Goal: Task Accomplishment & Management: Manage account settings

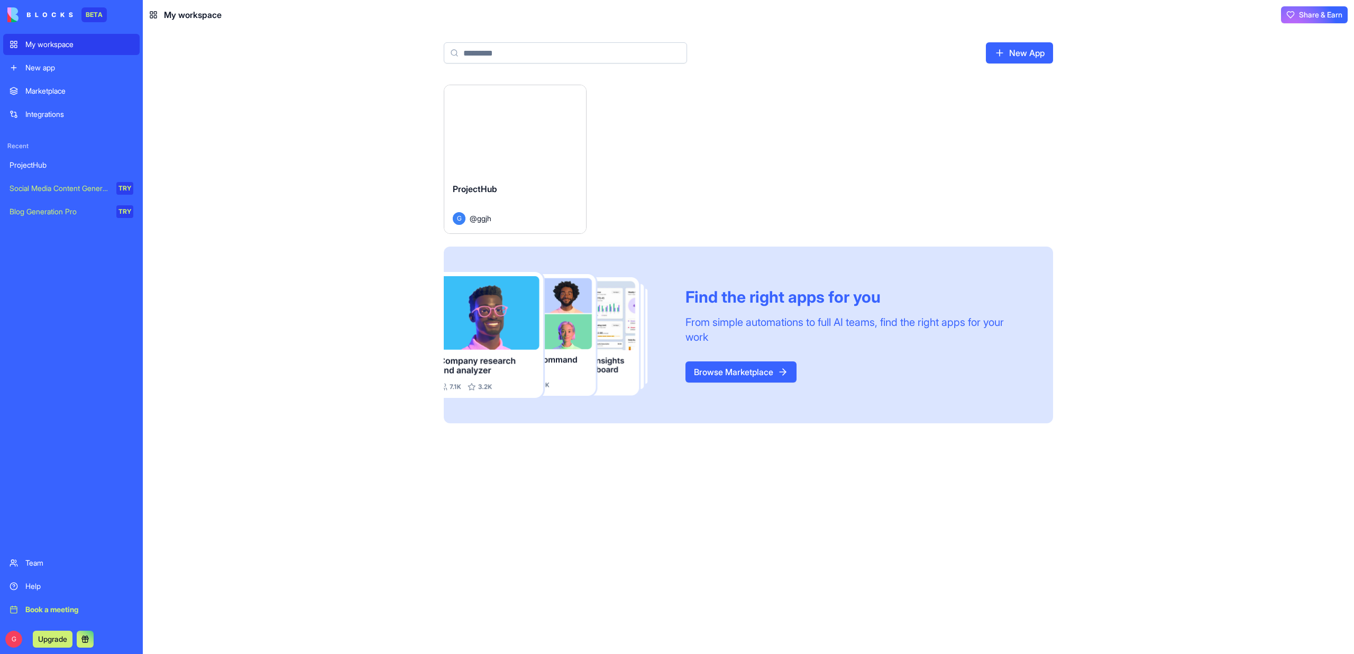
click at [517, 124] on button "Launch" at bounding box center [515, 129] width 79 height 21
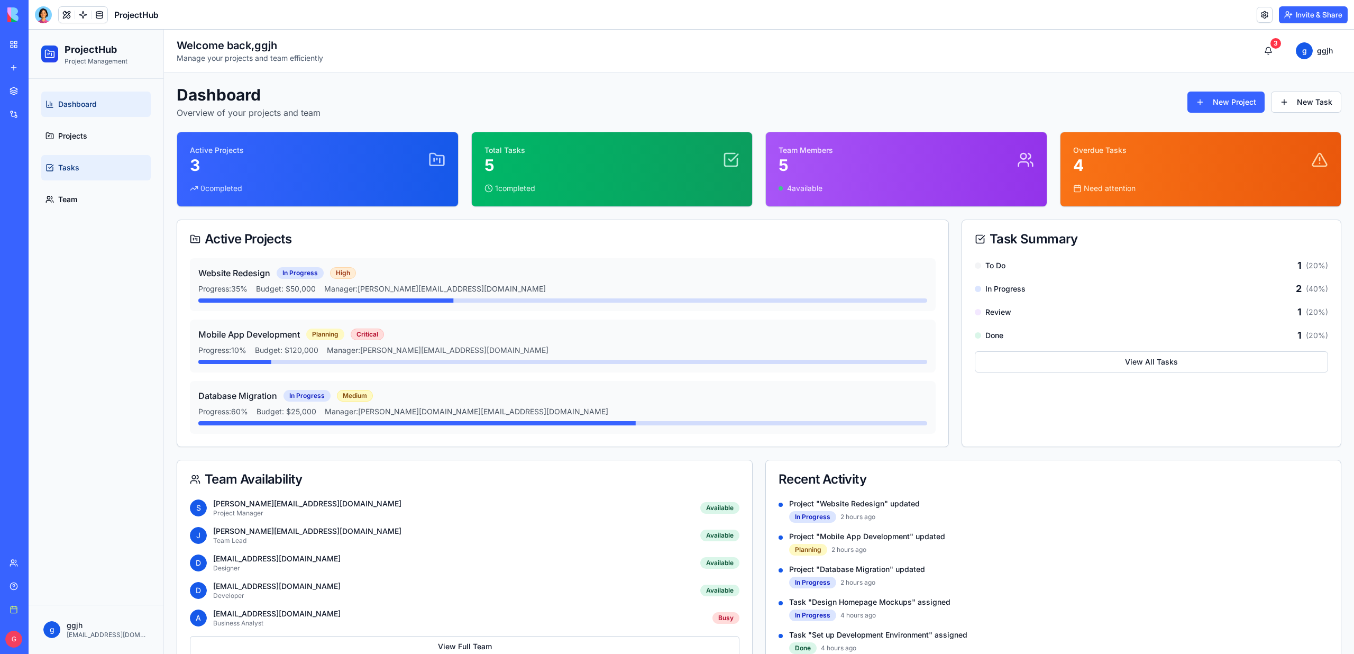
click at [74, 171] on span "Tasks" at bounding box center [68, 167] width 21 height 11
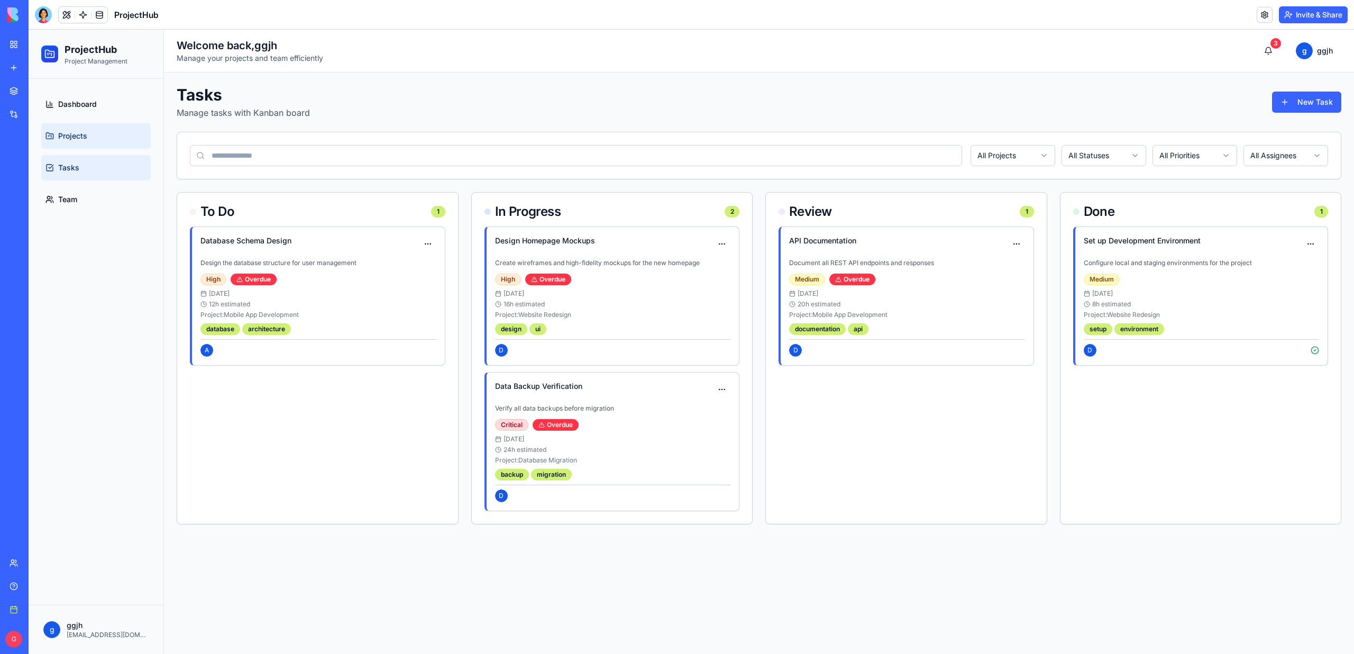
click at [75, 131] on span "Projects" at bounding box center [72, 136] width 29 height 11
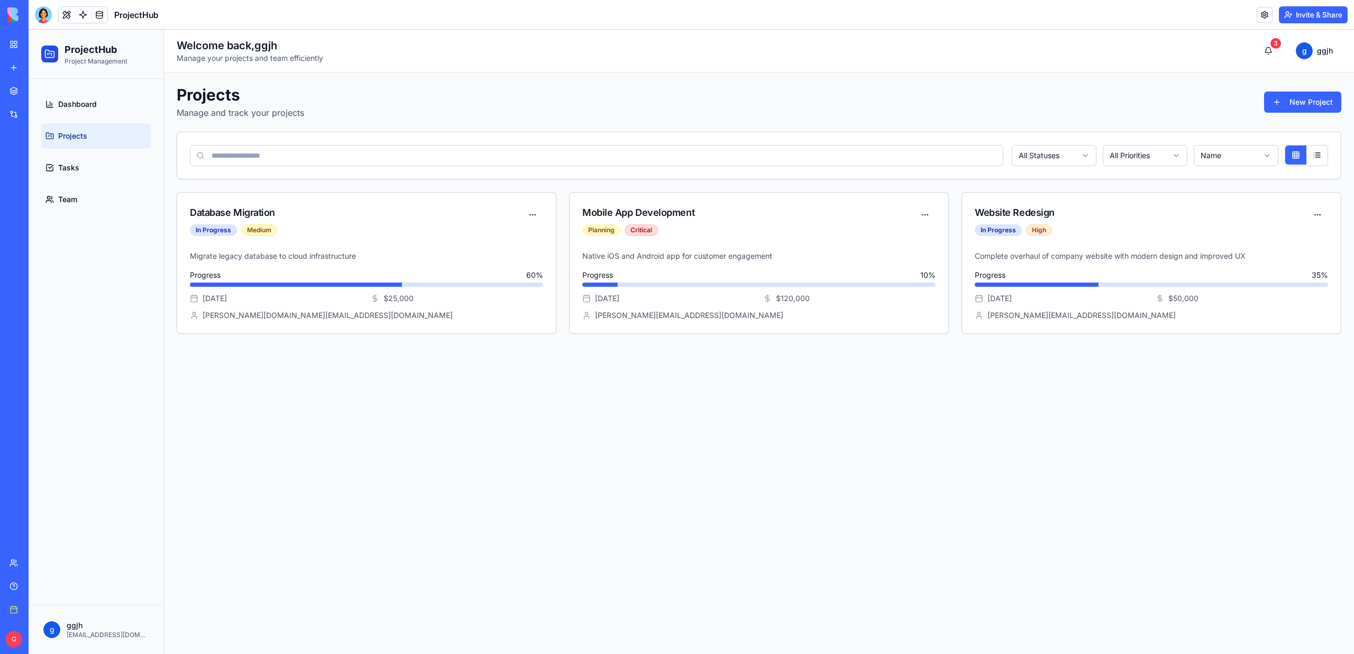
click at [75, 131] on span "Projects" at bounding box center [72, 136] width 29 height 11
click at [70, 194] on span "Team" at bounding box center [67, 199] width 19 height 11
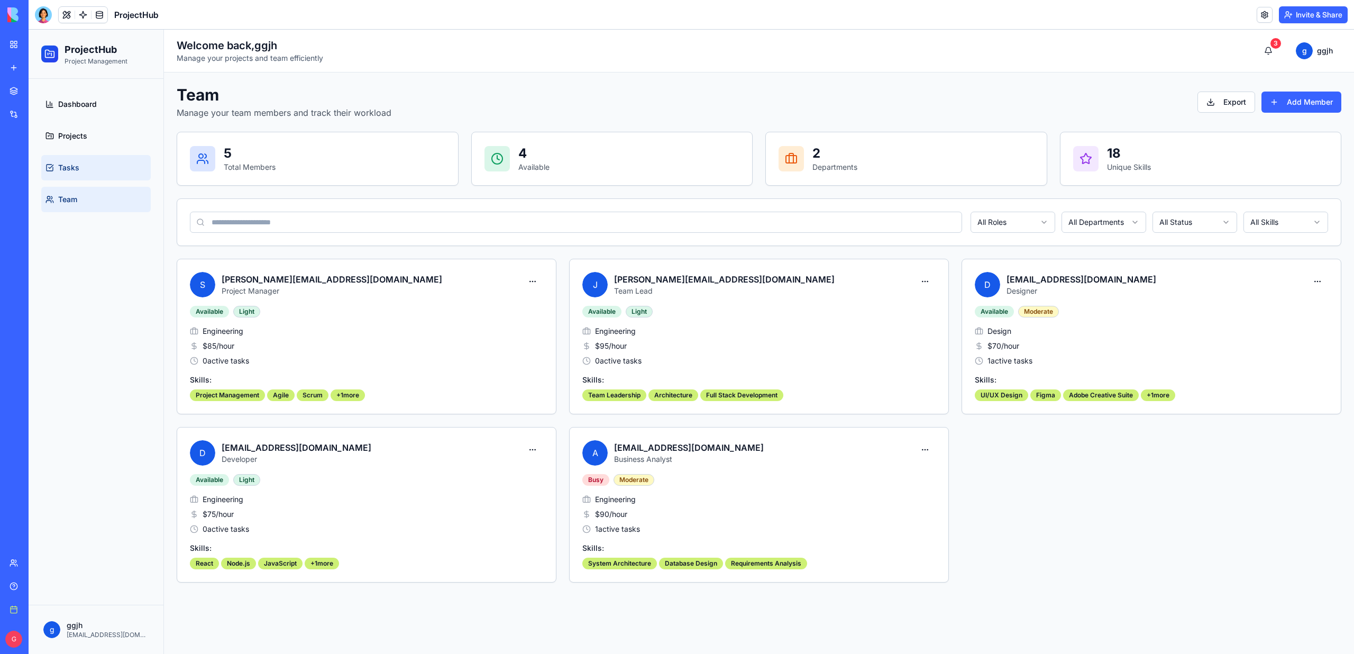
click at [70, 171] on span "Tasks" at bounding box center [68, 167] width 21 height 11
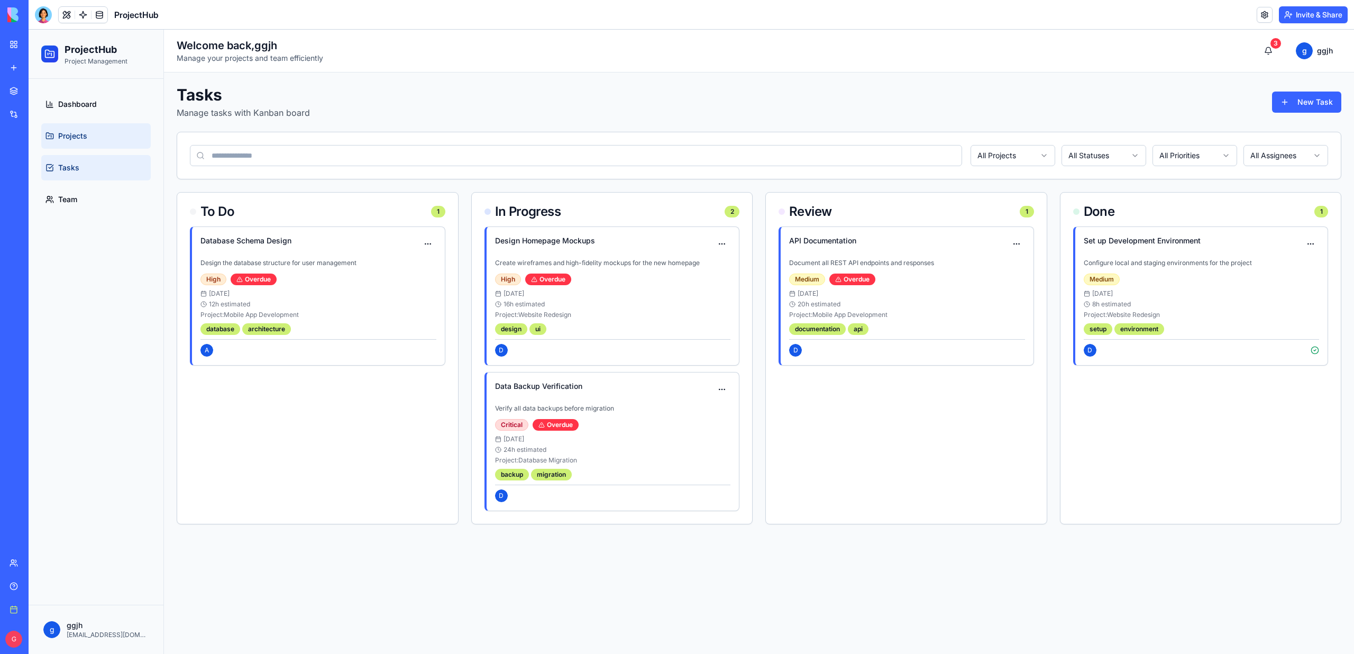
click at [69, 131] on span "Projects" at bounding box center [72, 136] width 29 height 11
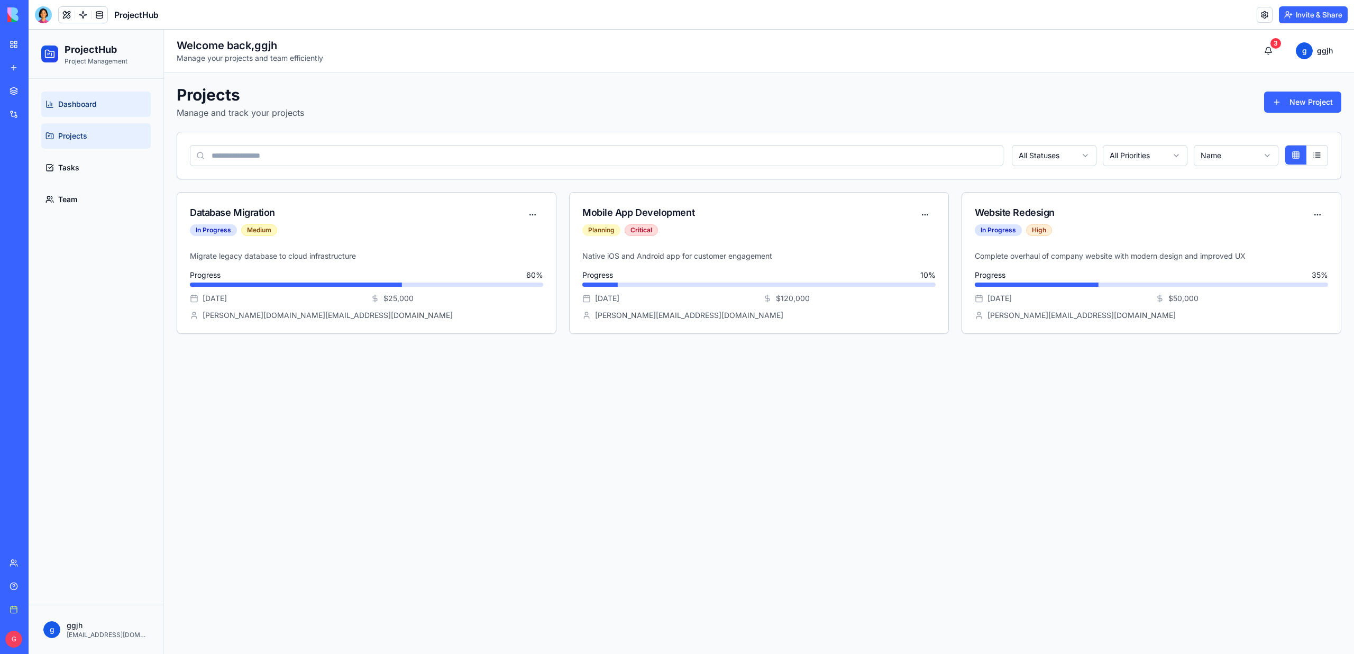
click at [69, 105] on span "Dashboard" at bounding box center [77, 104] width 39 height 11
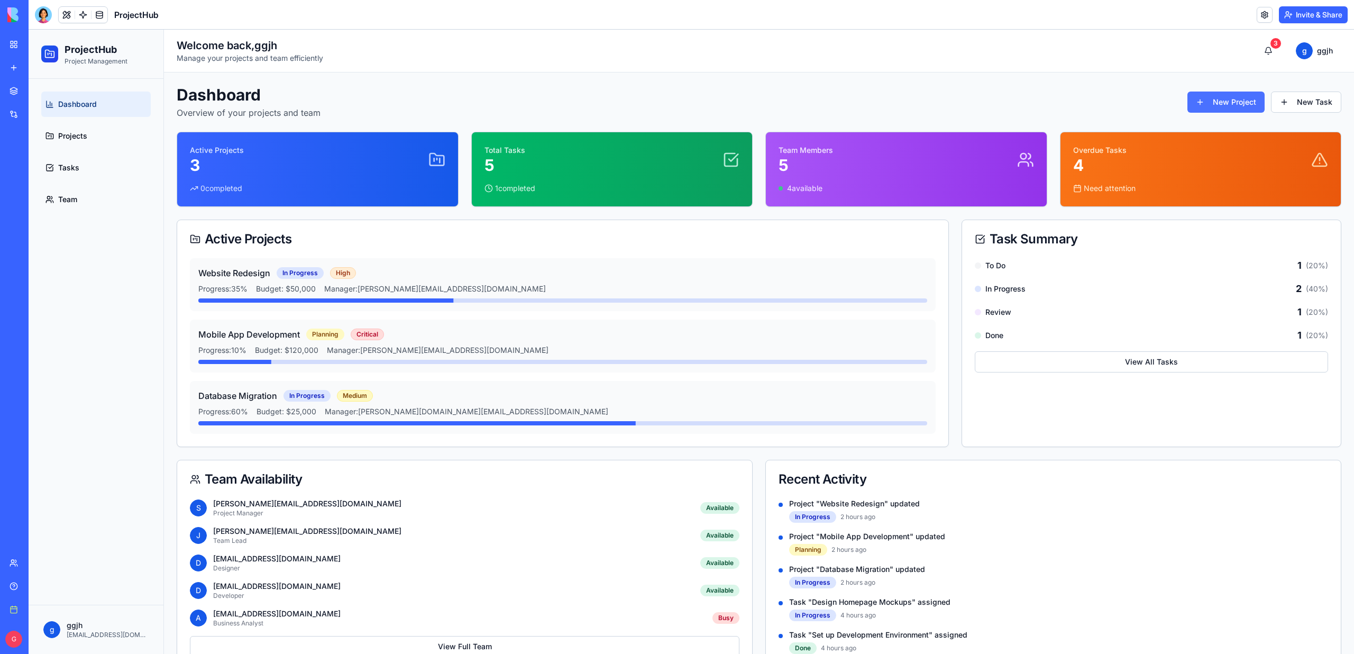
click at [1219, 112] on button "New Project" at bounding box center [1226, 102] width 77 height 21
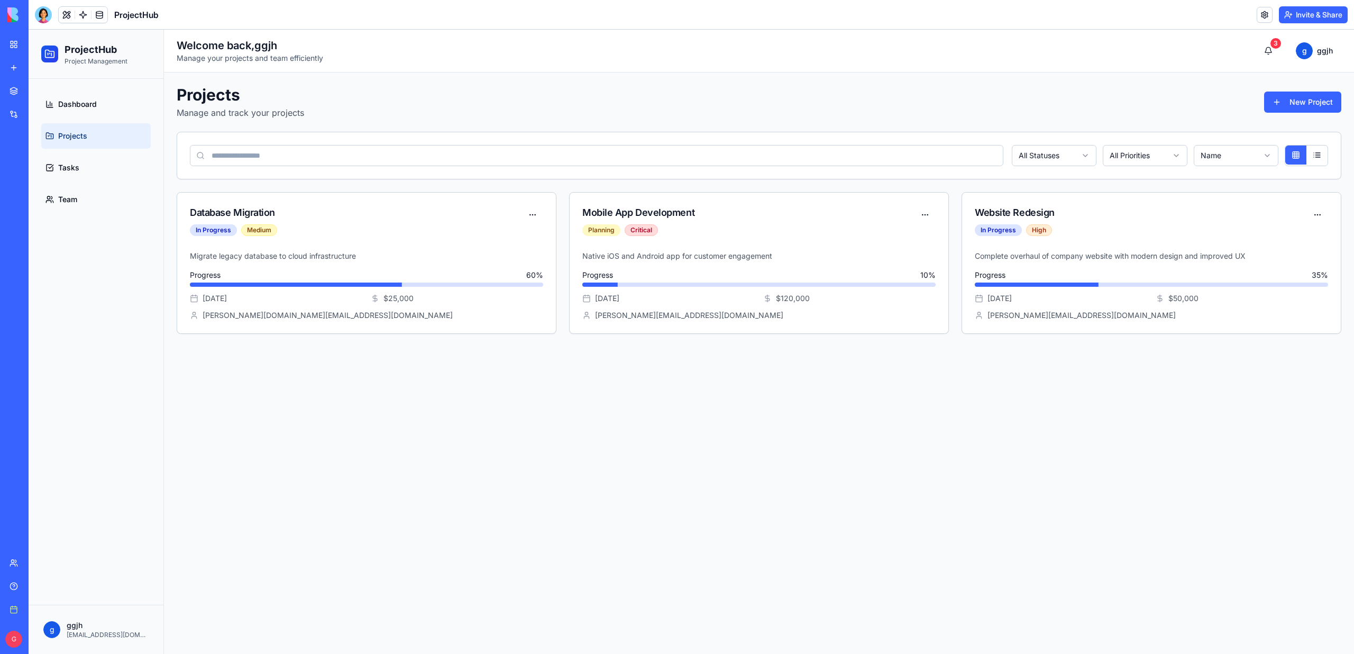
click at [1293, 115] on div "Projects Manage and track your projects New Project" at bounding box center [759, 102] width 1165 height 34
click at [1293, 108] on button "New Project" at bounding box center [1302, 102] width 77 height 21
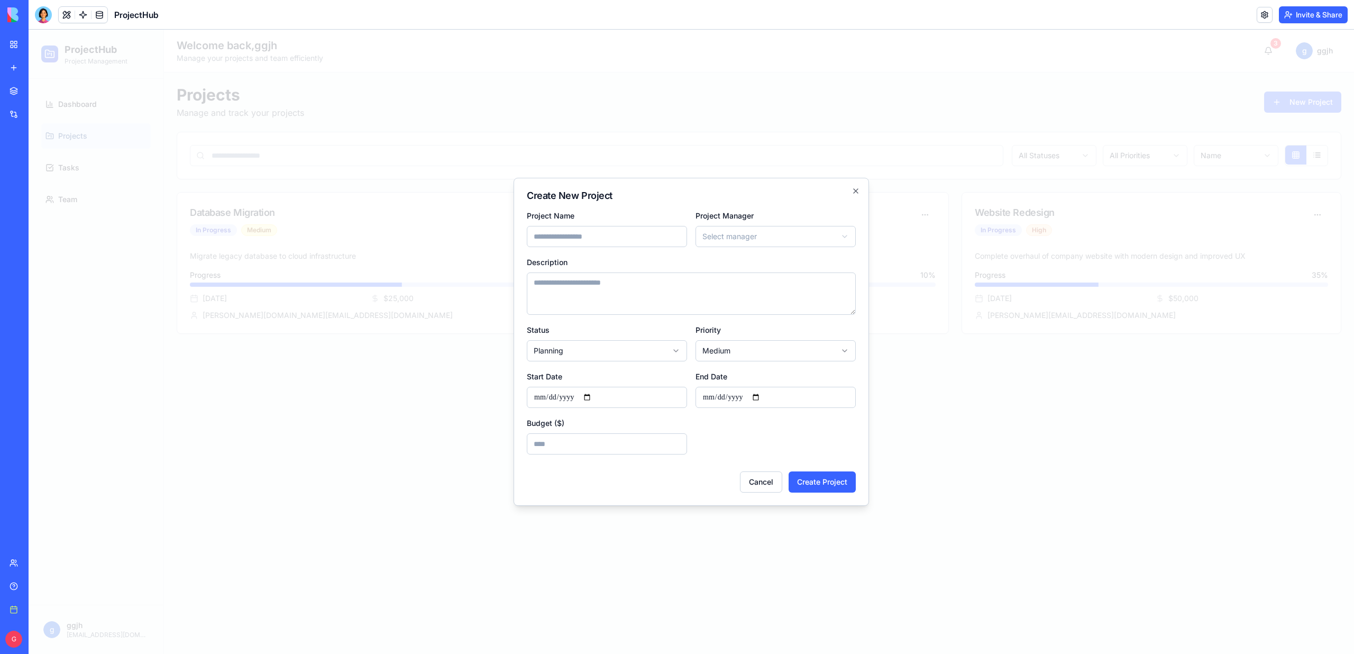
click at [623, 83] on div at bounding box center [692, 342] width 1326 height 624
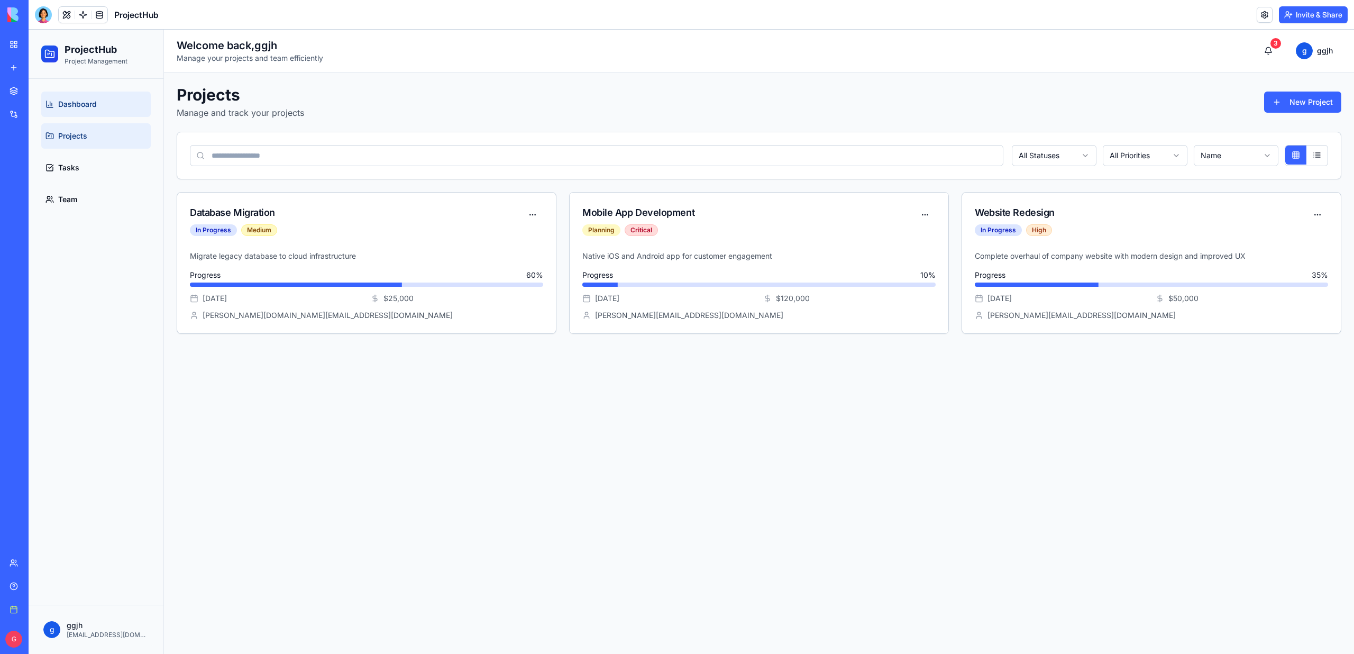
click at [68, 101] on span "Dashboard" at bounding box center [77, 104] width 39 height 11
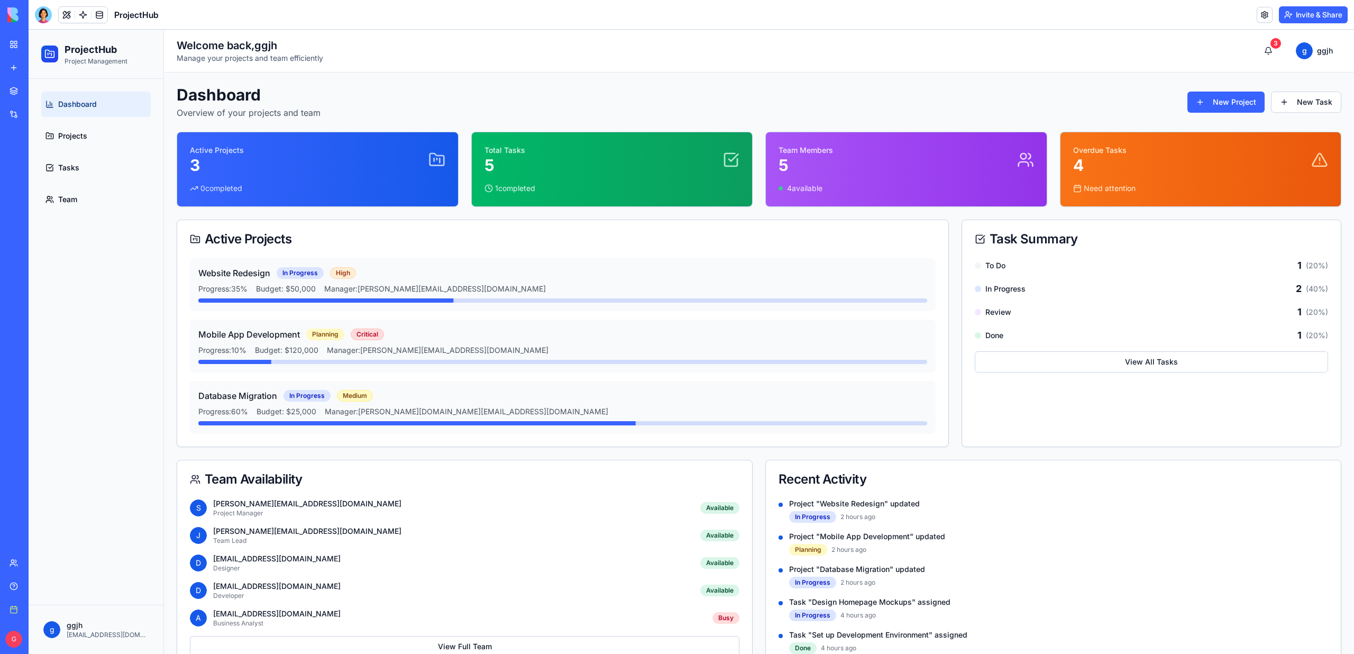
click at [1343, 105] on div "Dashboard Overview of your projects and team New Project New Task Active Projec…" at bounding box center [759, 377] width 1190 height 610
click at [1332, 105] on button "New Task" at bounding box center [1306, 102] width 70 height 21
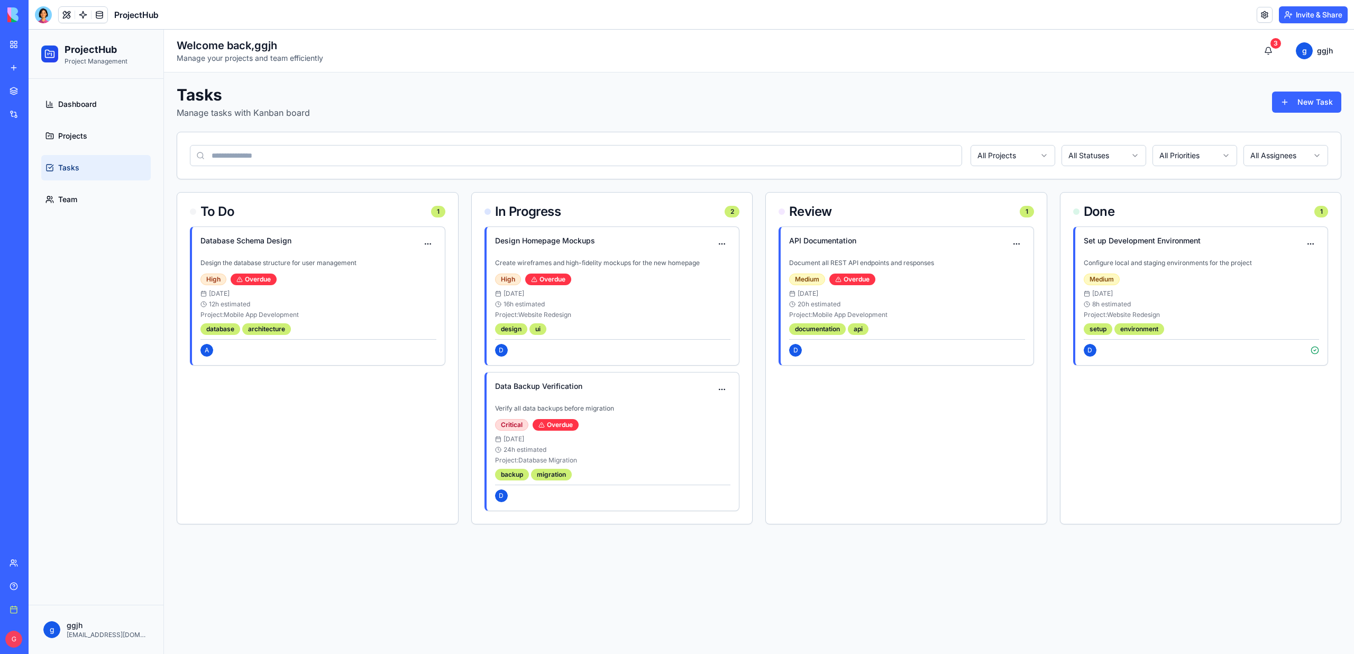
click at [1102, 88] on div "Tasks Manage tasks with Kanban board New Task" at bounding box center [759, 102] width 1165 height 34
click at [1271, 47] on button "3" at bounding box center [1268, 50] width 21 height 21
click at [1318, 51] on html "ProjectHub Project Management Dashboard Projects Tasks Team g ggjh [EMAIL_ADDRE…" at bounding box center [692, 342] width 1326 height 624
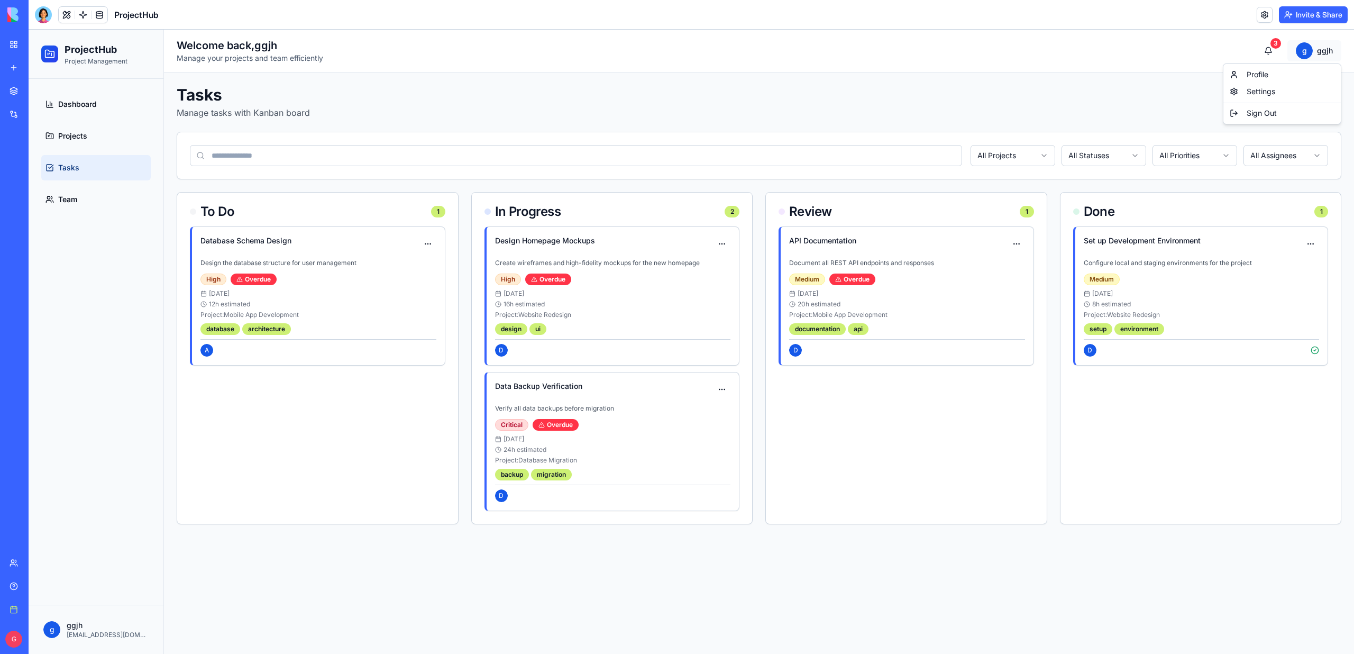
click at [1318, 51] on html "ProjectHub Project Management Dashboard Projects Tasks Team g ggjh [EMAIL_ADDRE…" at bounding box center [692, 342] width 1326 height 624
click at [1315, 108] on button "New Task" at bounding box center [1306, 102] width 69 height 21
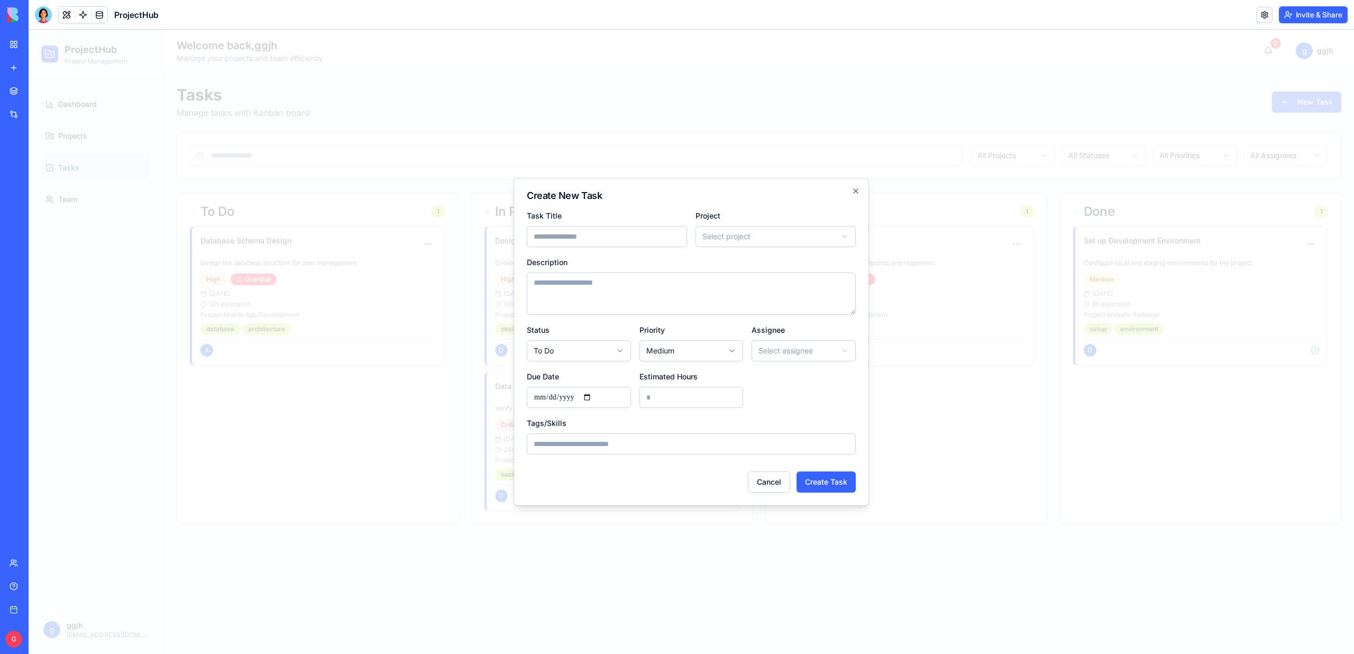
click at [1070, 62] on div at bounding box center [692, 342] width 1326 height 624
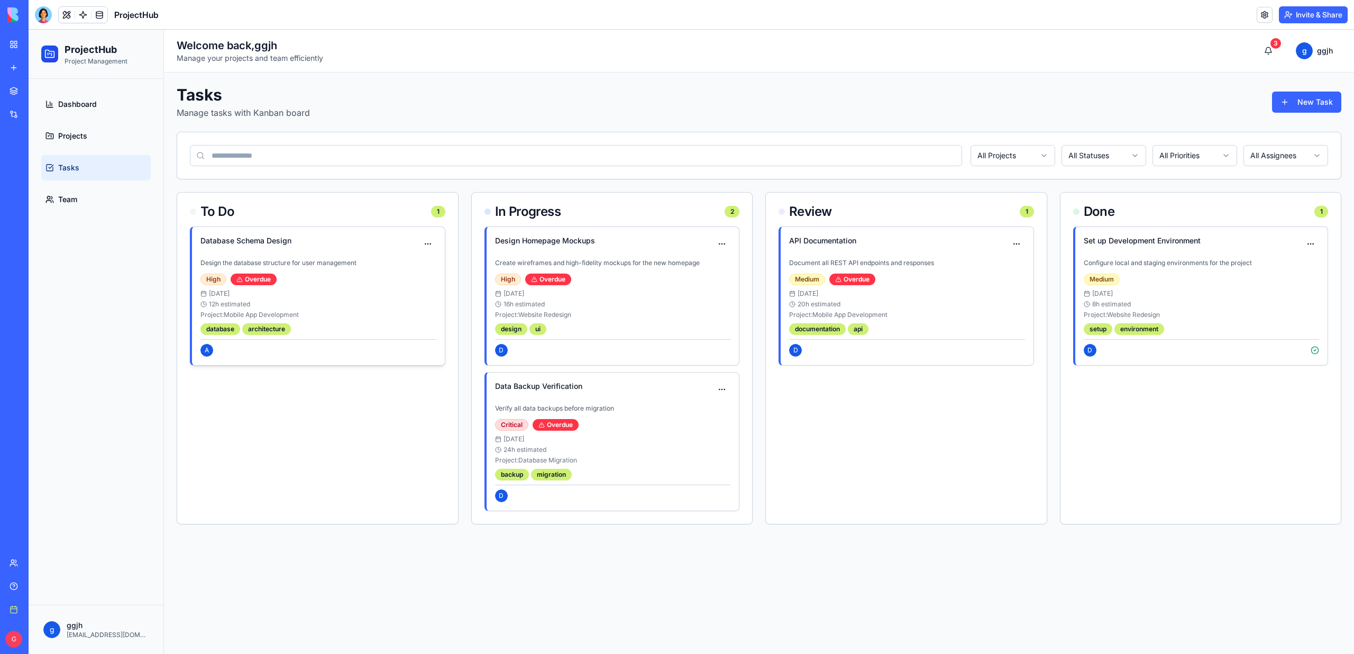
click at [241, 322] on div "High Overdue [DATE] 12 h estimated Project: Mobile App Development database arc…" at bounding box center [318, 315] width 236 height 83
click at [290, 285] on div "High Overdue" at bounding box center [318, 280] width 236 height 12
click at [211, 349] on span "A" at bounding box center [206, 350] width 13 height 13
click at [234, 304] on div "12 h estimated" at bounding box center [318, 304] width 236 height 8
click at [216, 289] on div "[DATE]" at bounding box center [318, 293] width 236 height 8
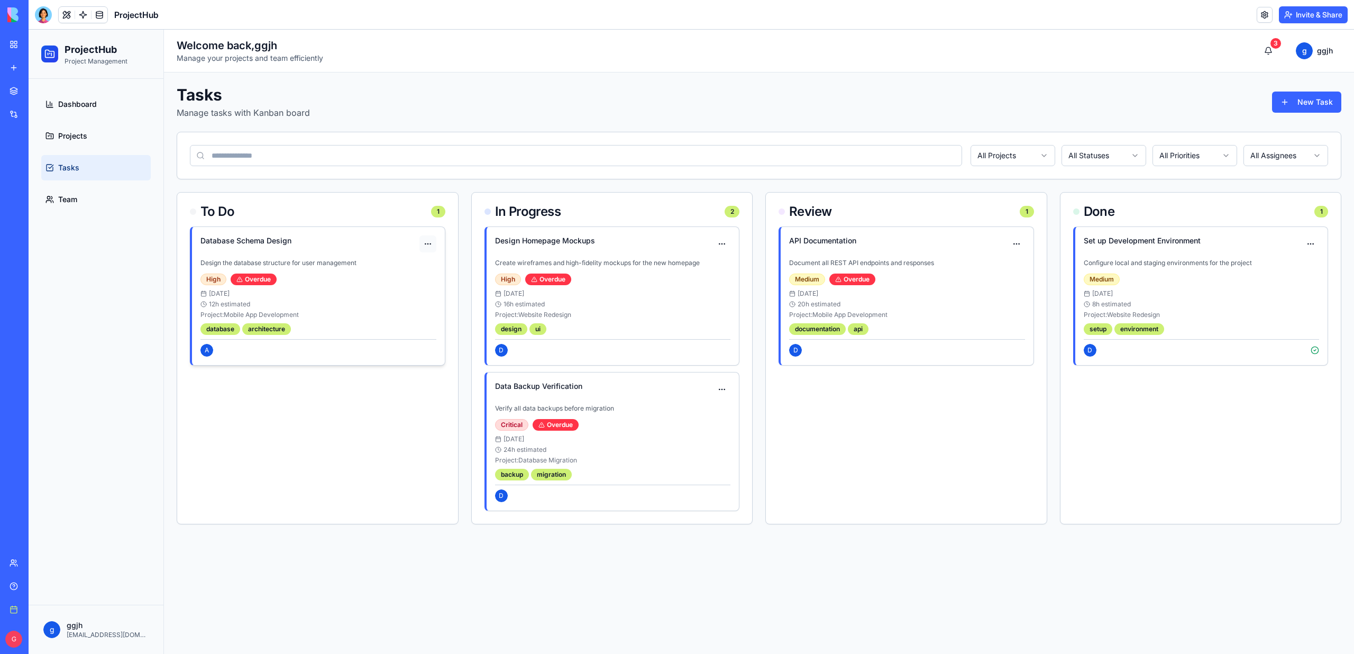
click at [429, 245] on html "ProjectHub Project Management Dashboard Projects Tasks Team g ggjh [EMAIL_ADDRE…" at bounding box center [692, 342] width 1326 height 624
click at [418, 233] on html "ProjectHub Project Management Dashboard Projects Tasks Team g ggjh [EMAIL_ADDRE…" at bounding box center [692, 342] width 1326 height 624
click at [95, 94] on link "Dashboard" at bounding box center [96, 104] width 110 height 25
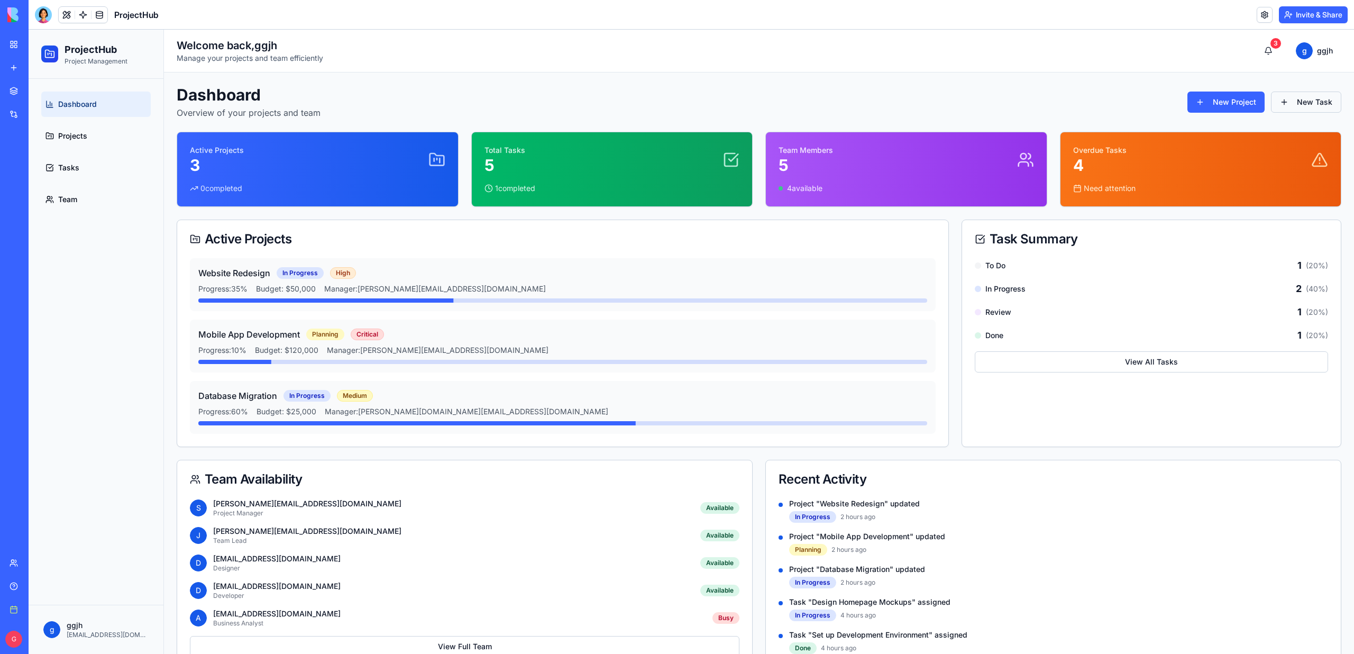
click at [1314, 109] on button "New Task" at bounding box center [1306, 102] width 70 height 21
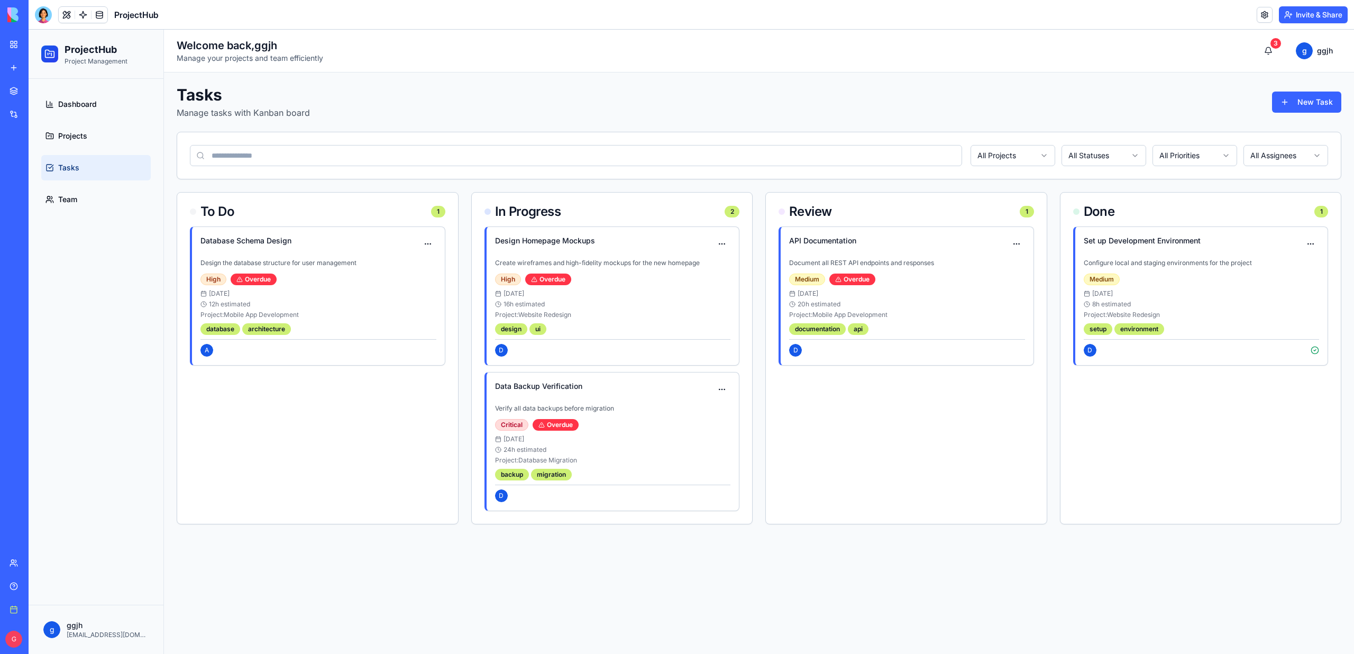
click at [976, 97] on div "Tasks Manage tasks with Kanban board New Task" at bounding box center [759, 102] width 1165 height 34
click at [14, 47] on link "My workspace" at bounding box center [24, 44] width 42 height 21
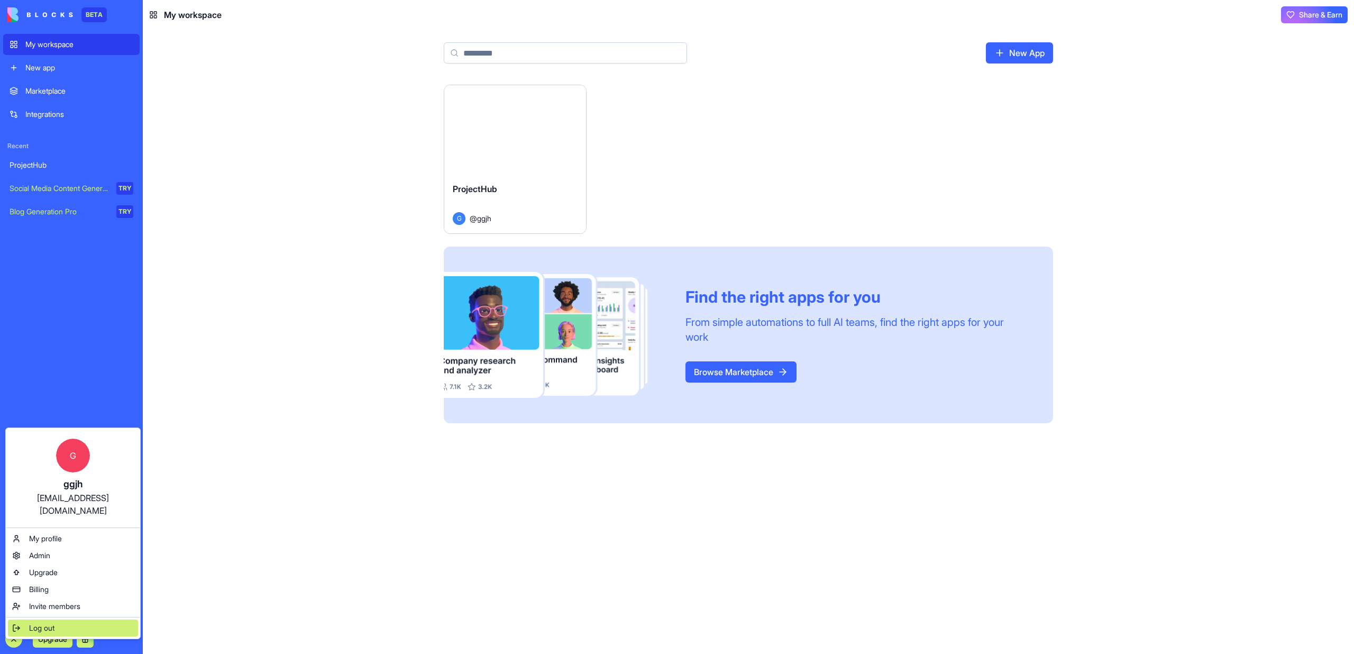
click at [45, 623] on span "Log out" at bounding box center [41, 628] width 25 height 11
